Goal: Find contact information: Find contact information

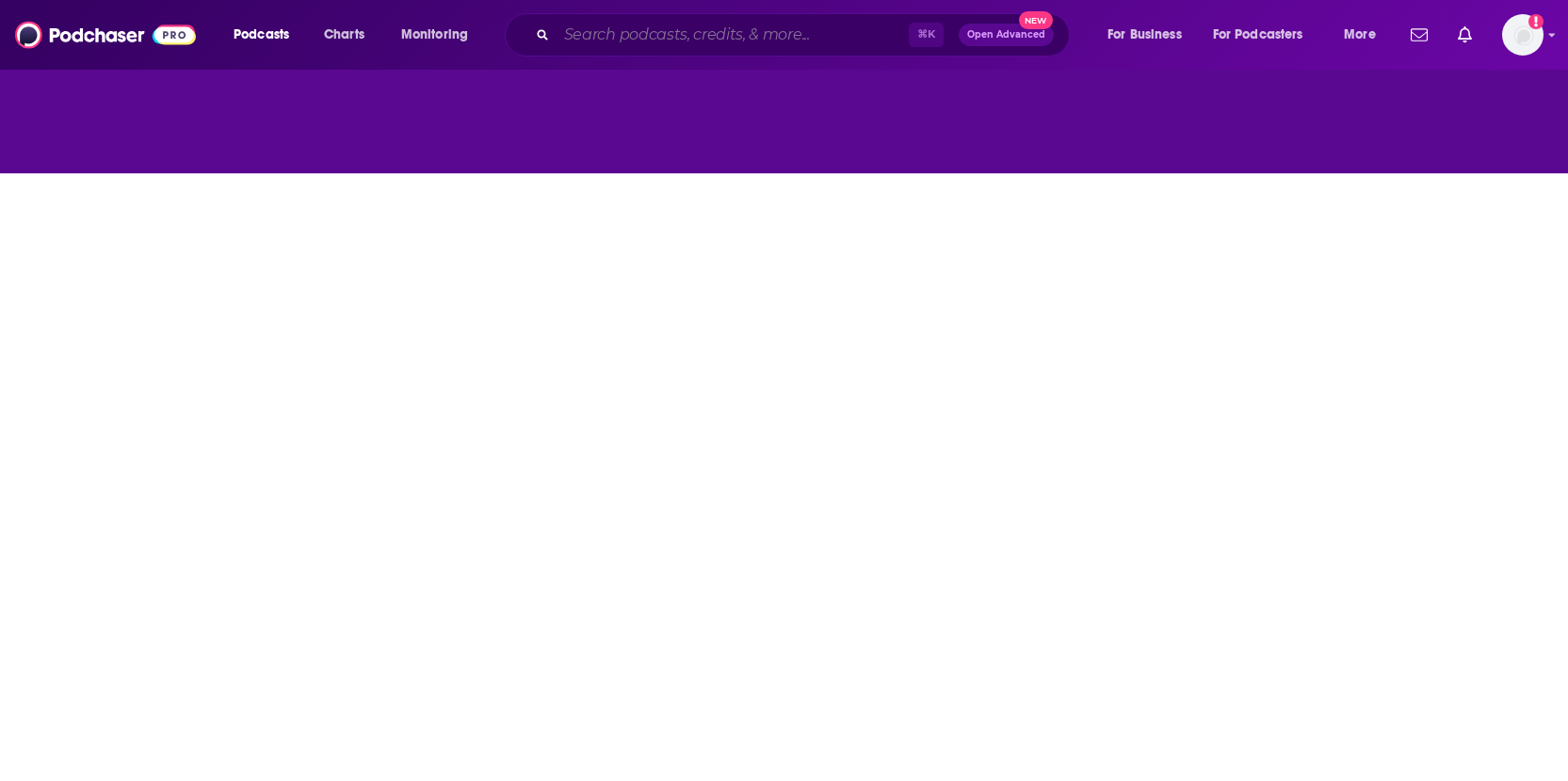
click at [768, 42] on input "Search podcasts, credits, & more..." at bounding box center [733, 35] width 352 height 30
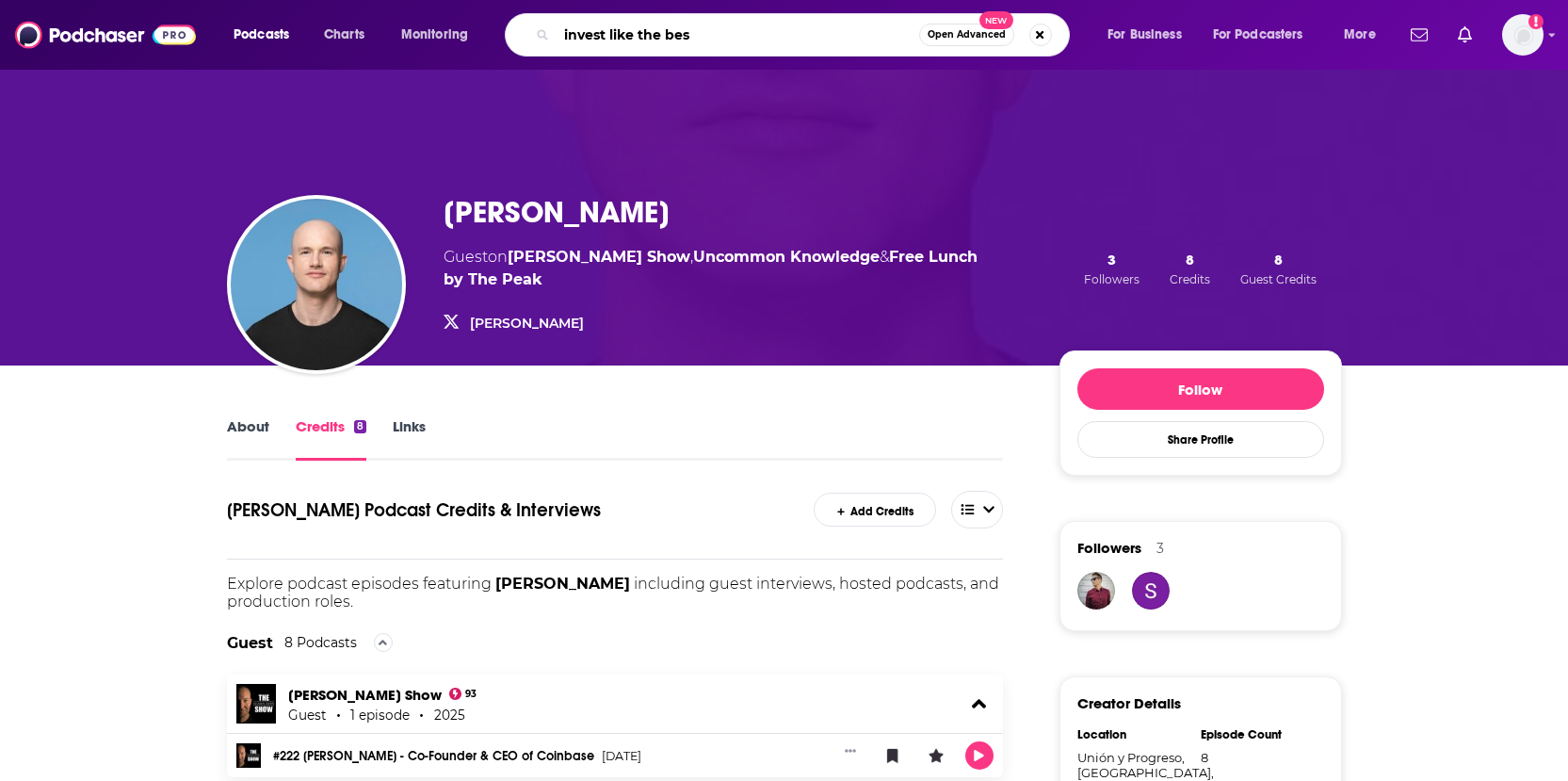
type input "invest like the best"
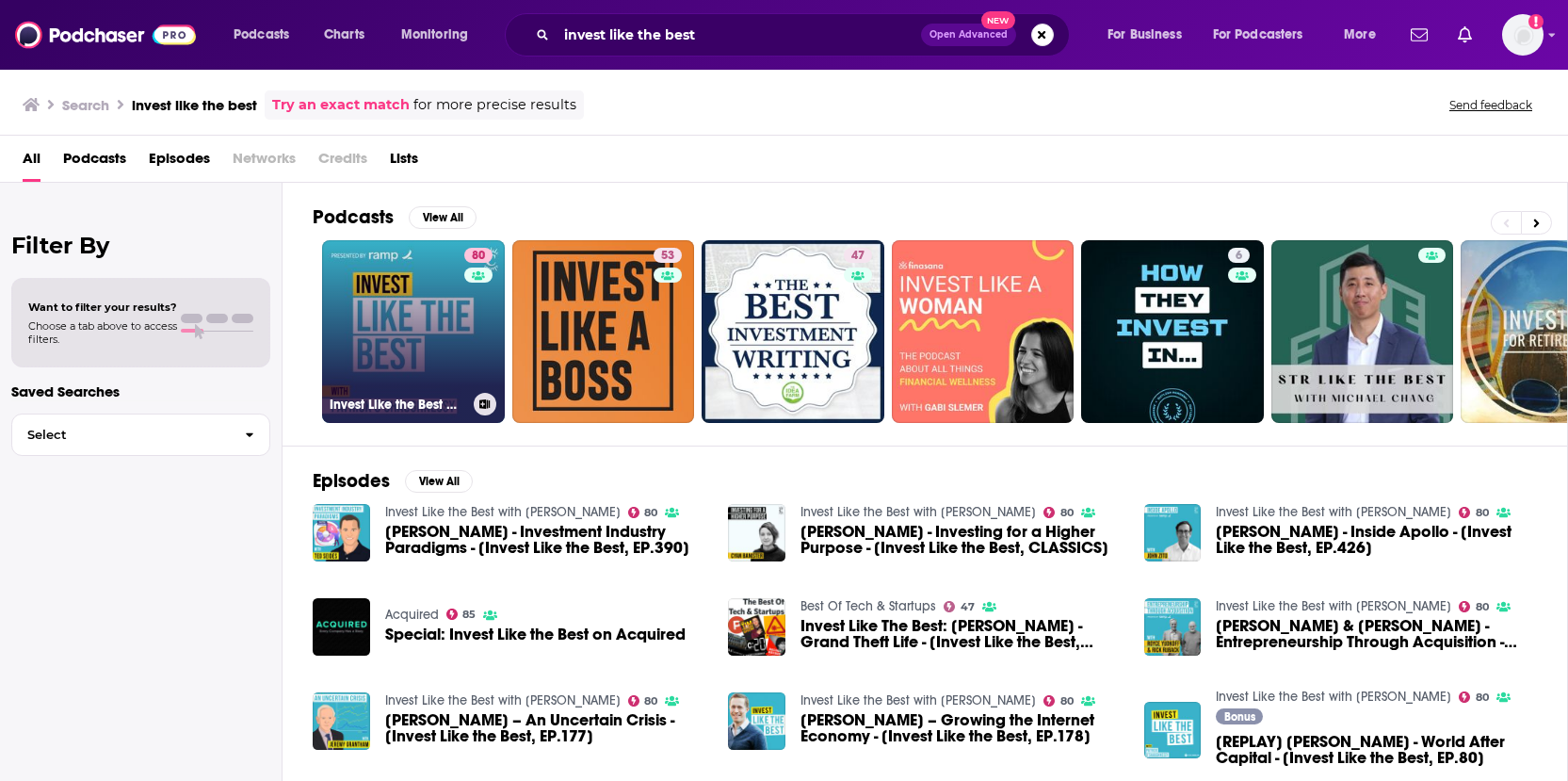
click at [435, 300] on link "80 Invest Like the Best with [PERSON_NAME]" at bounding box center [413, 331] width 183 height 182
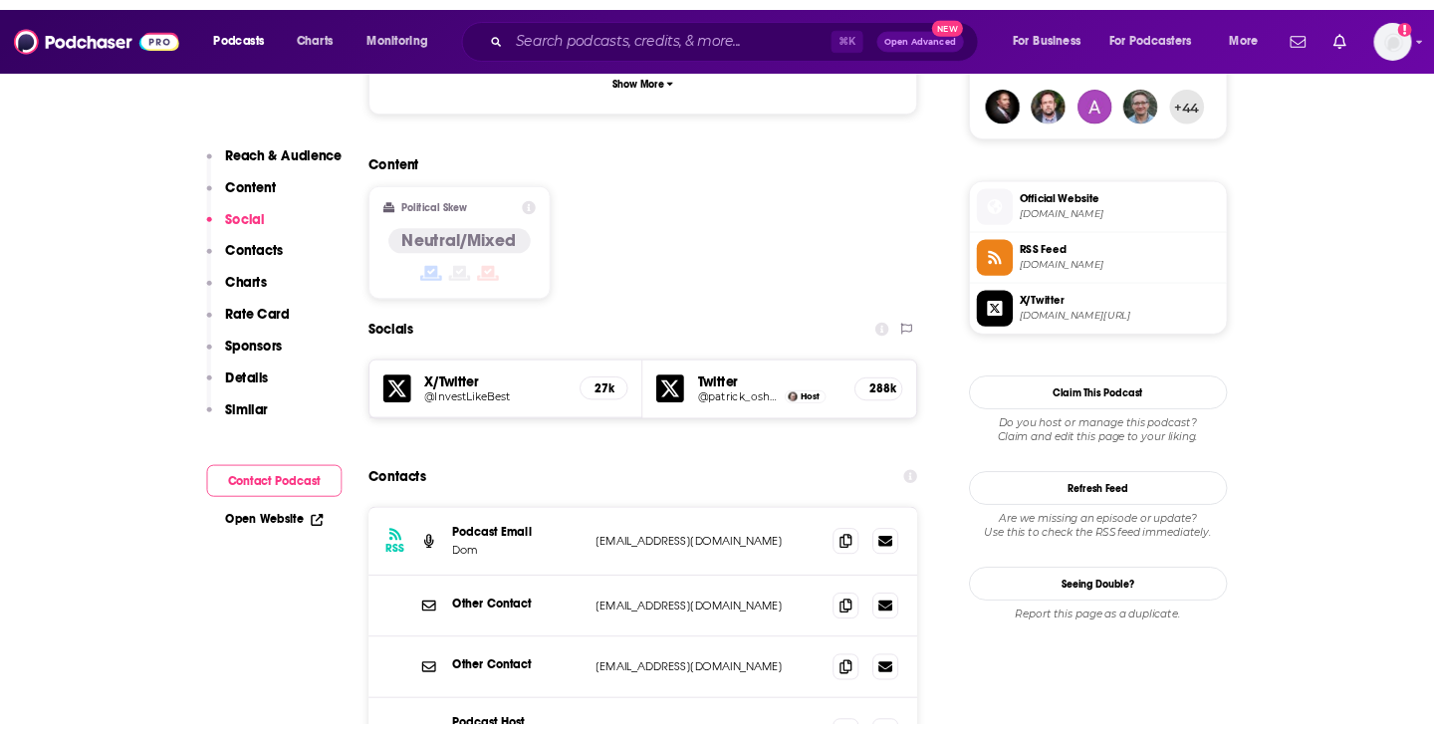
scroll to position [1606, 0]
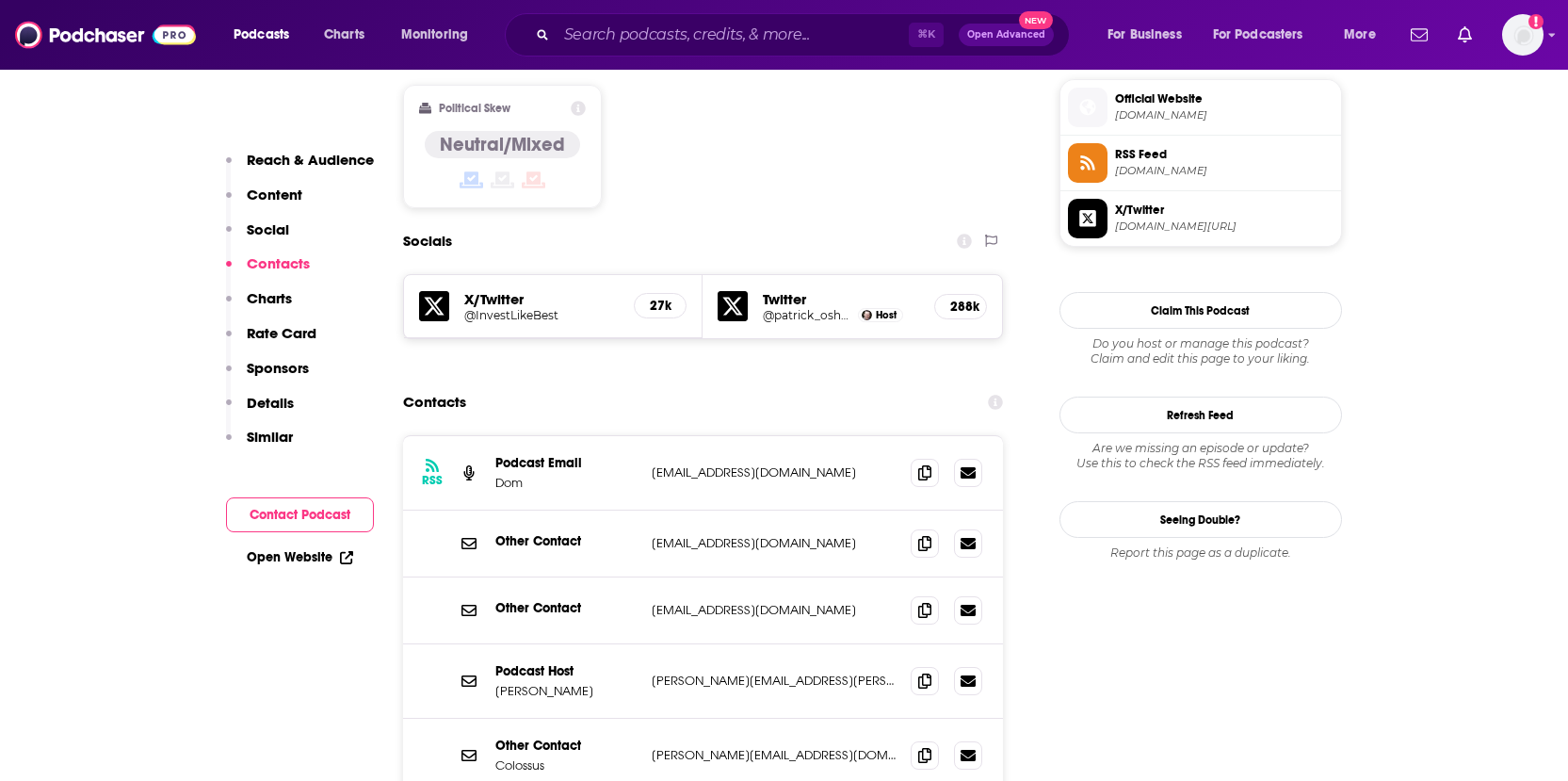
click at [740, 601] on p "[EMAIL_ADDRESS][DOMAIN_NAME]" at bounding box center [774, 609] width 245 height 16
